Goal: Information Seeking & Learning: Learn about a topic

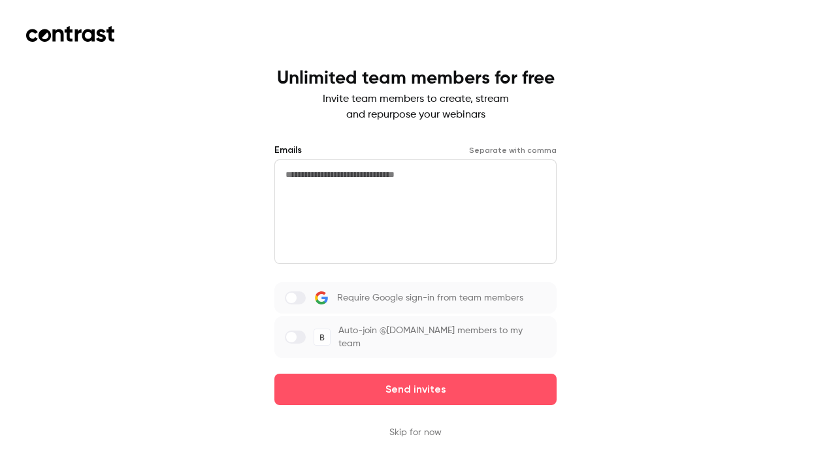
click at [426, 426] on button "Skip for now" at bounding box center [415, 432] width 52 height 13
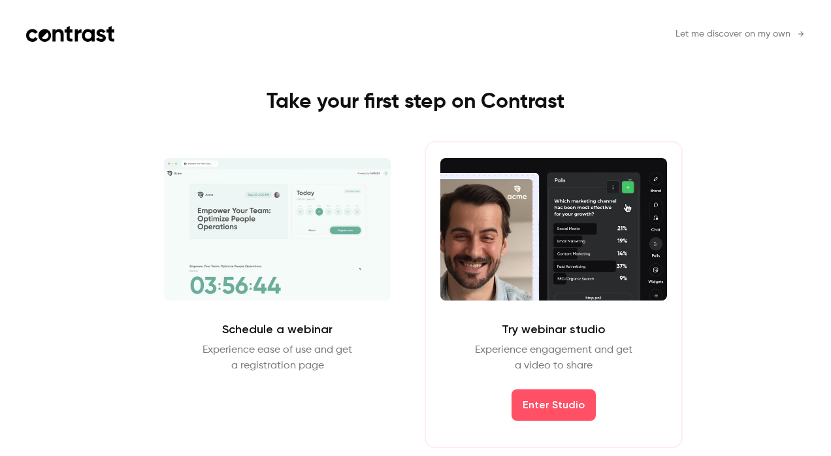
click at [781, 33] on span "Let me discover on my own" at bounding box center [732, 34] width 115 height 14
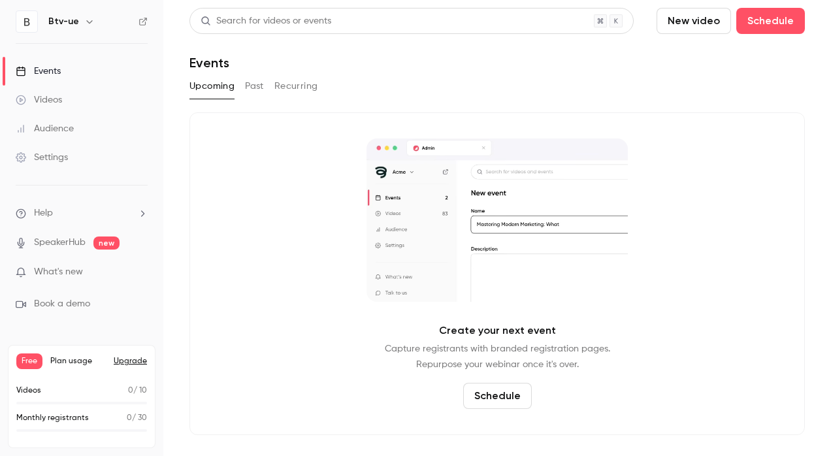
click at [51, 97] on div "Videos" at bounding box center [39, 99] width 46 height 13
